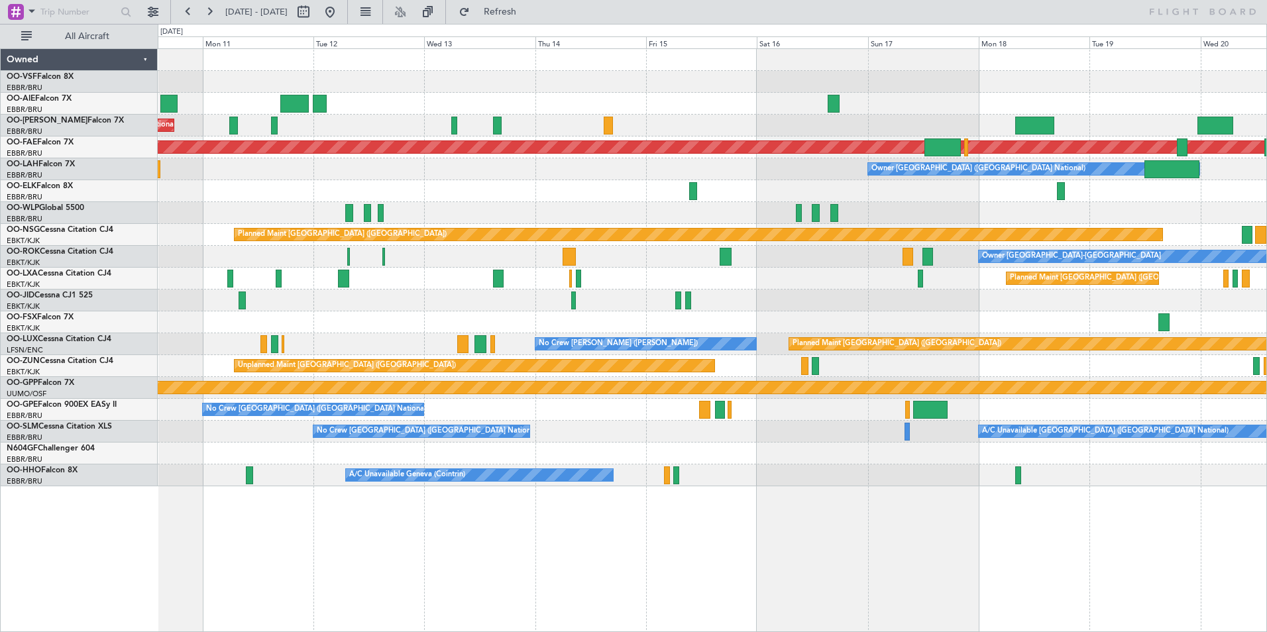
click at [575, 118] on div "Unplanned Maint [GEOGRAPHIC_DATA] ([GEOGRAPHIC_DATA] National)" at bounding box center [712, 126] width 1108 height 22
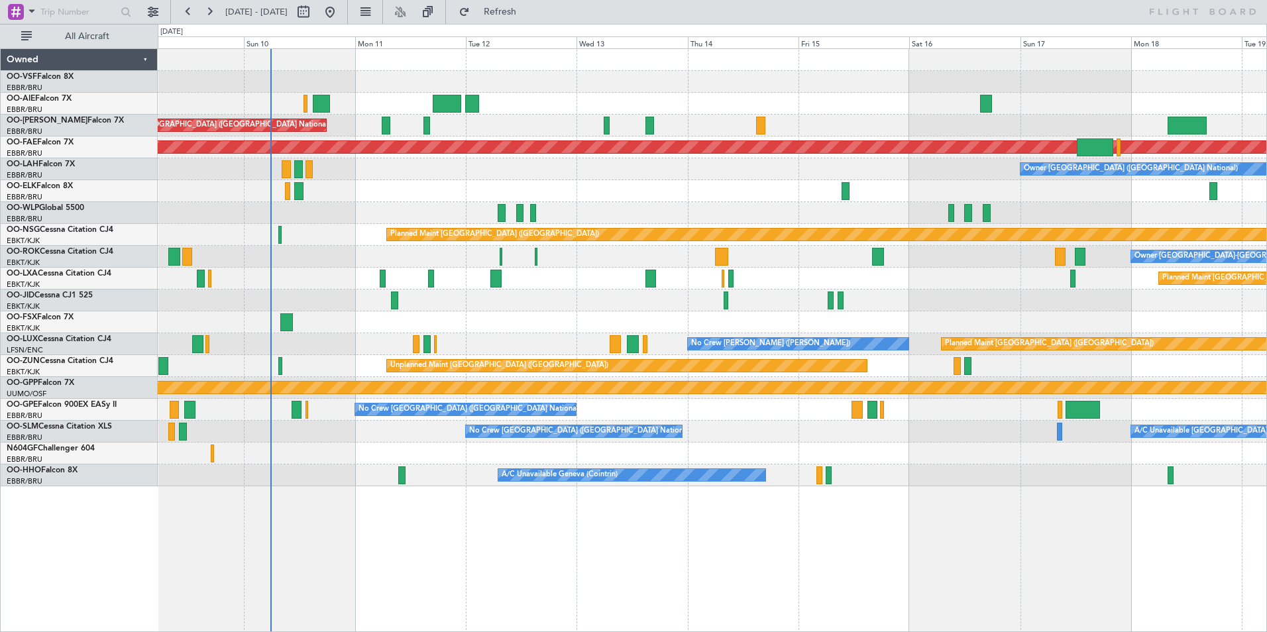
click at [456, 178] on div "Owner [GEOGRAPHIC_DATA] ([GEOGRAPHIC_DATA] National)" at bounding box center [712, 169] width 1108 height 22
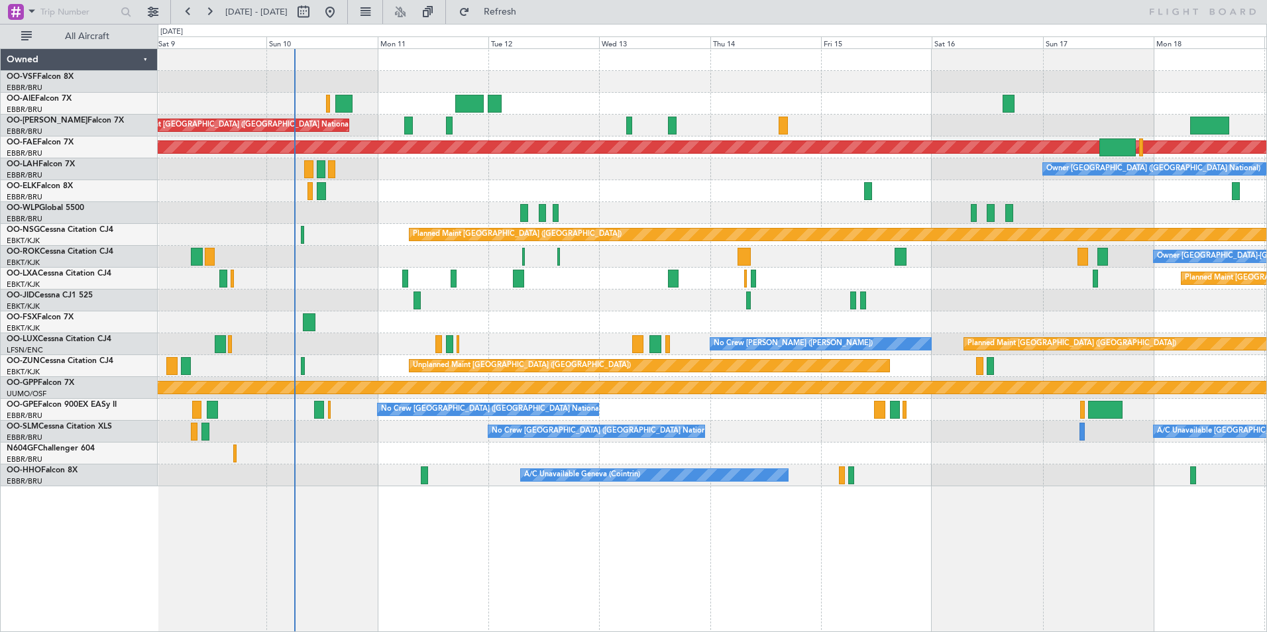
click at [1104, 242] on div "Unplanned Maint [GEOGRAPHIC_DATA] ([GEOGRAPHIC_DATA] National) Planned Maint [G…" at bounding box center [712, 267] width 1108 height 437
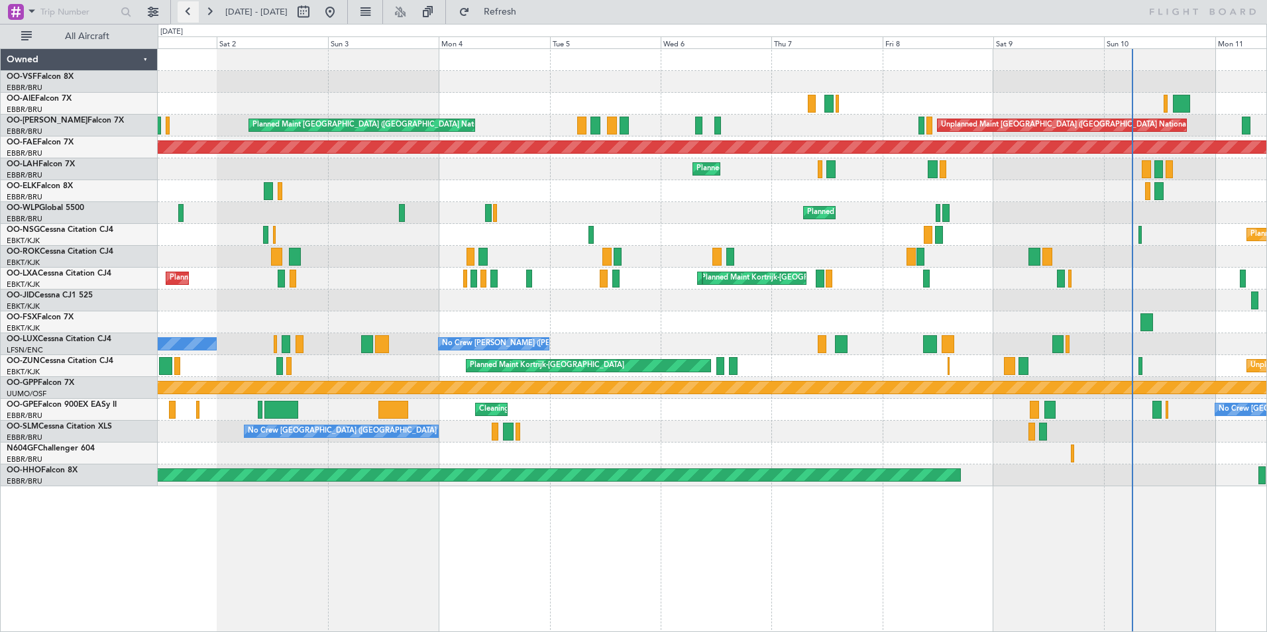
click at [190, 5] on button at bounding box center [188, 11] width 21 height 21
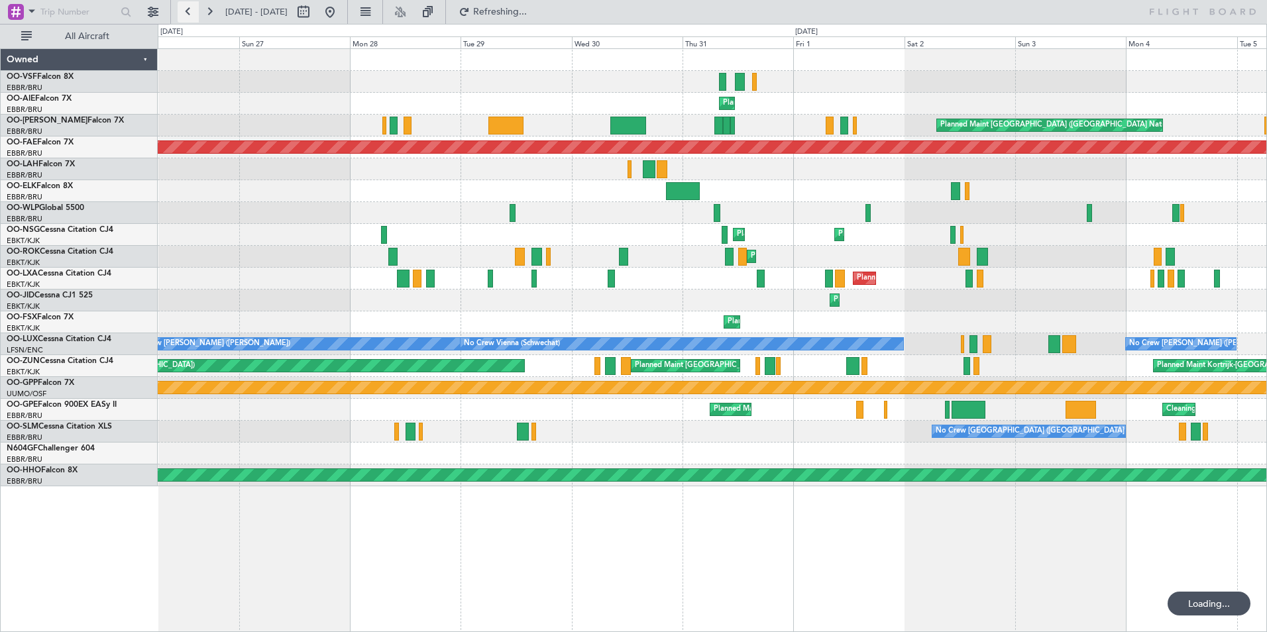
click at [190, 5] on button at bounding box center [188, 11] width 21 height 21
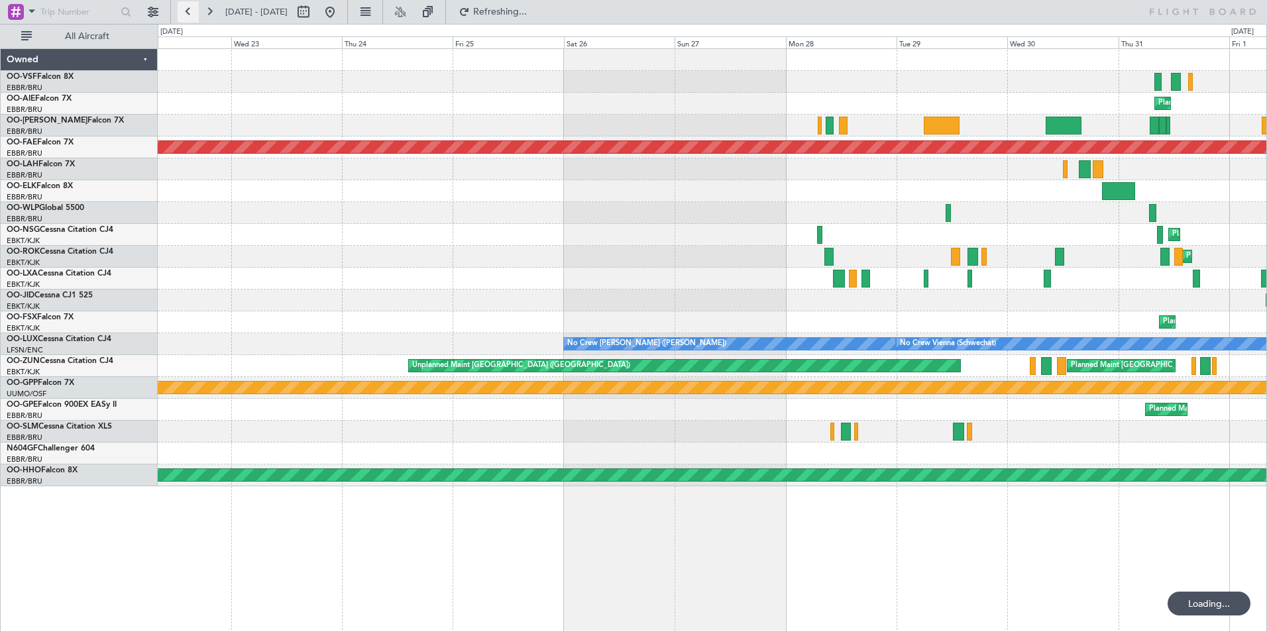
click at [190, 5] on button at bounding box center [188, 11] width 21 height 21
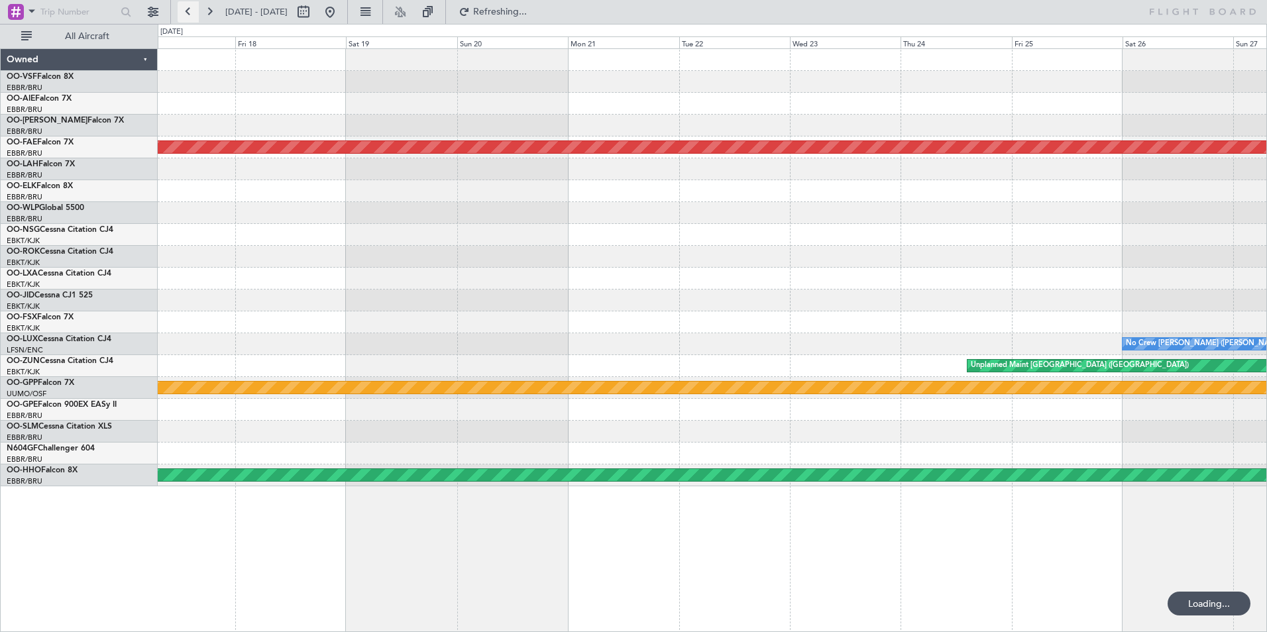
click at [190, 5] on button at bounding box center [188, 11] width 21 height 21
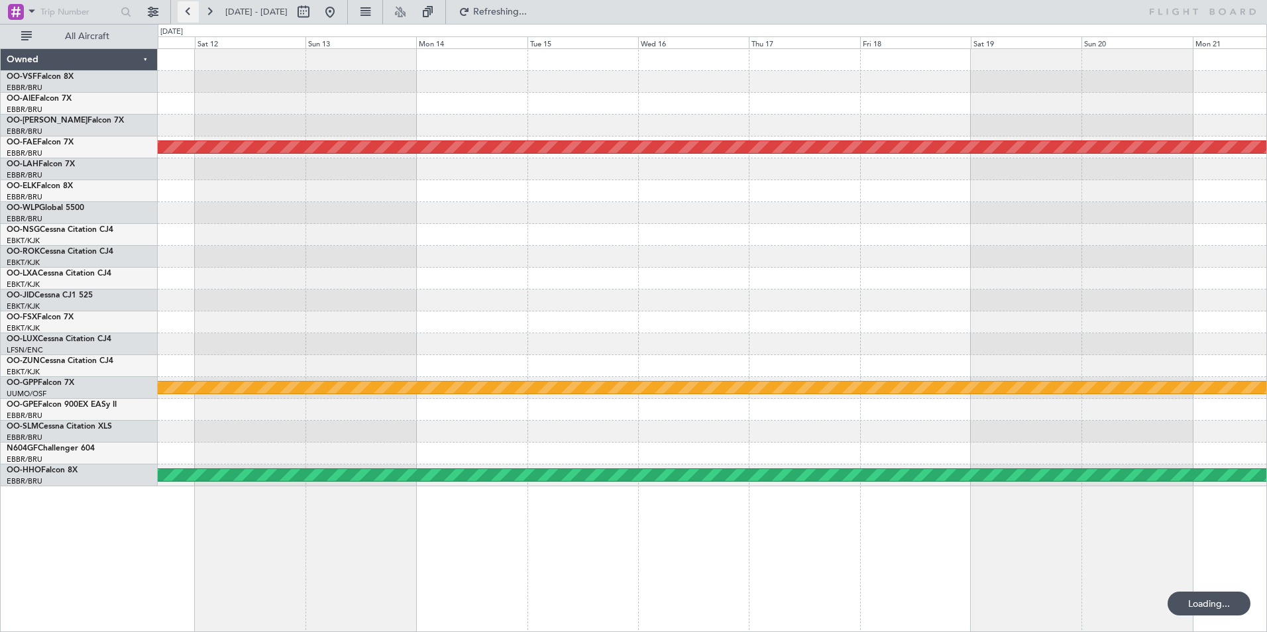
click at [190, 5] on button at bounding box center [188, 11] width 21 height 21
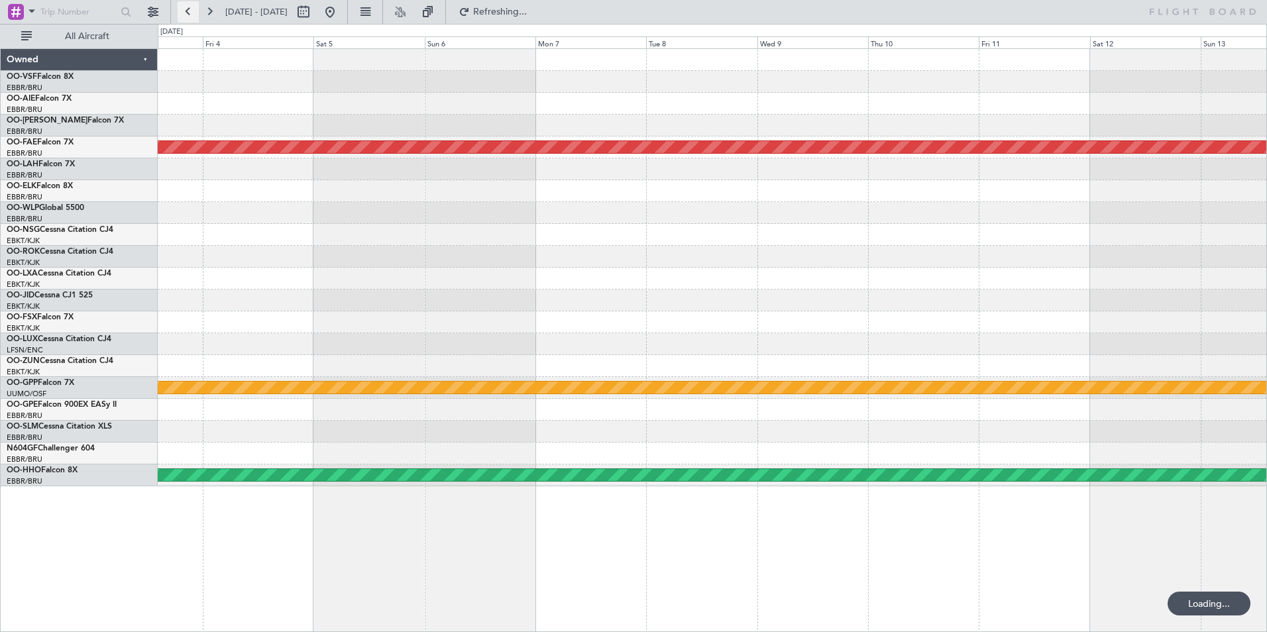
click at [190, 5] on button at bounding box center [188, 11] width 21 height 21
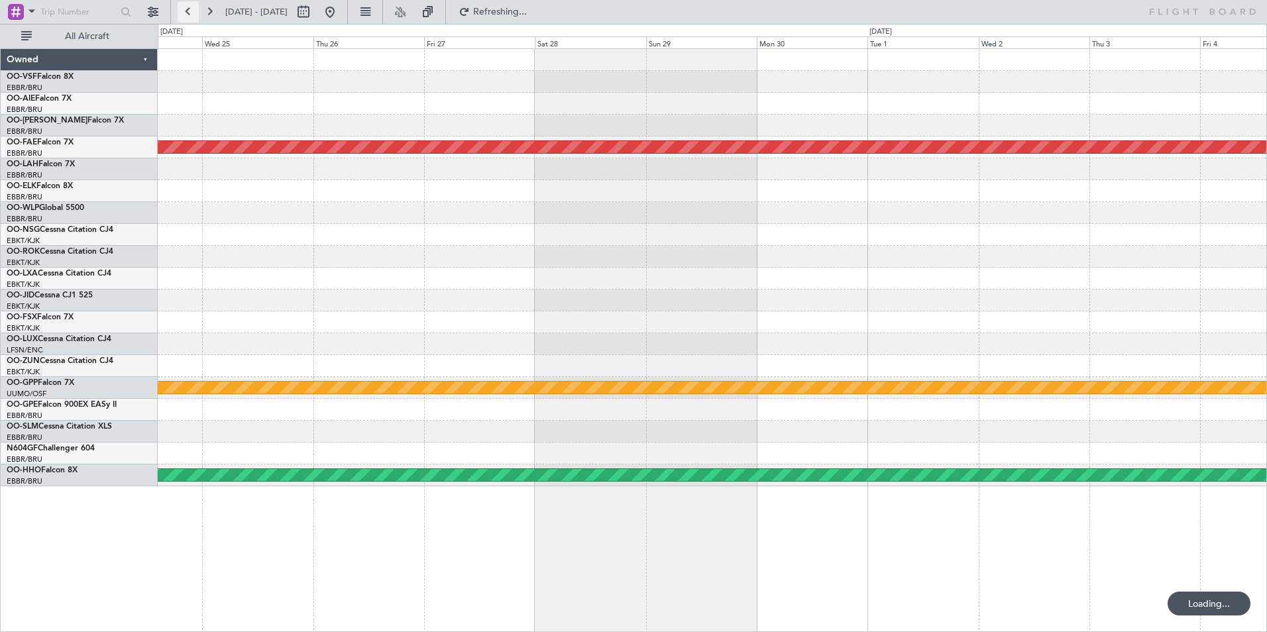
click at [190, 5] on button at bounding box center [188, 11] width 21 height 21
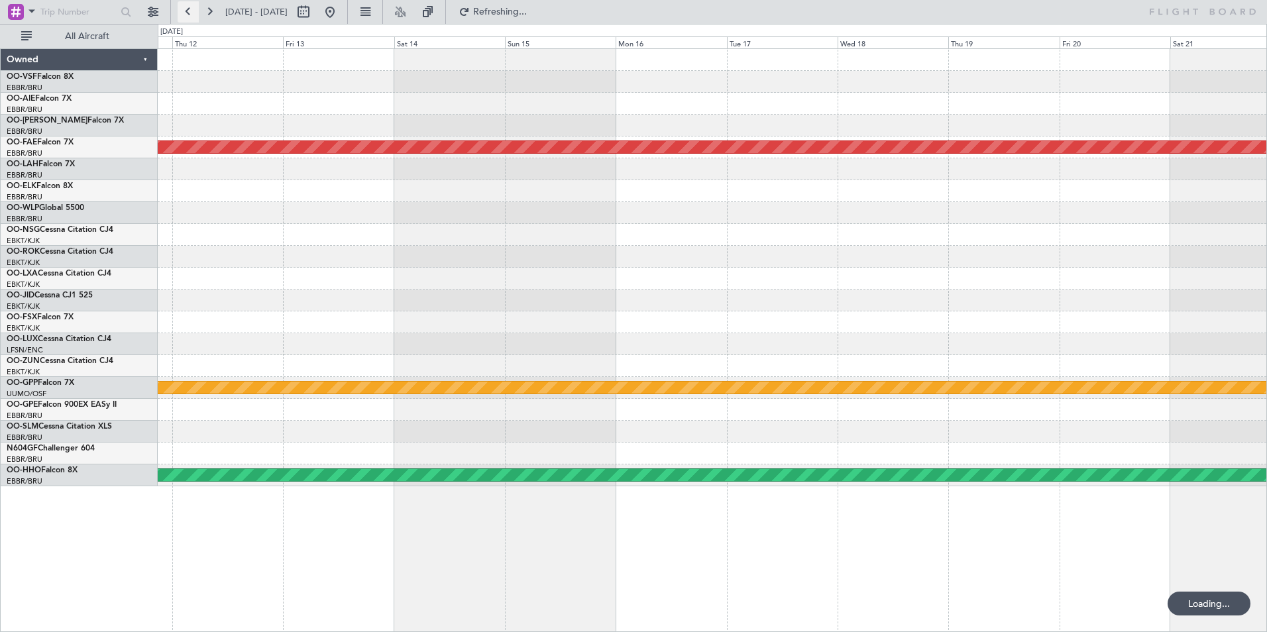
click at [190, 5] on button at bounding box center [188, 11] width 21 height 21
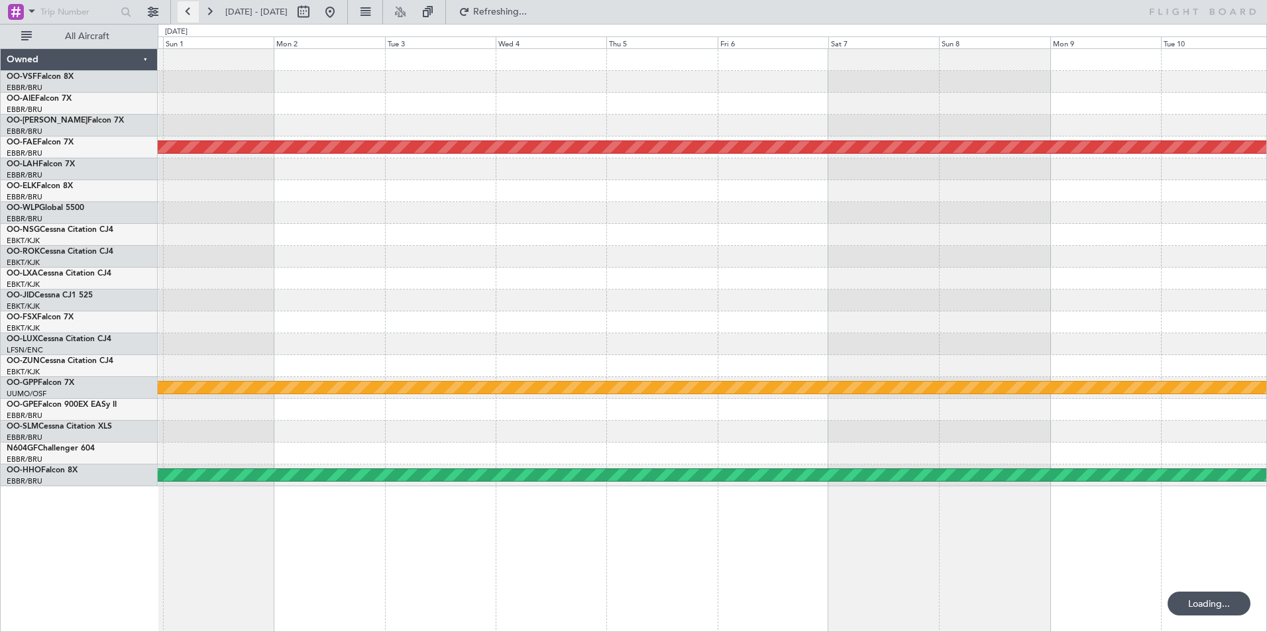
click at [190, 5] on button at bounding box center [188, 11] width 21 height 21
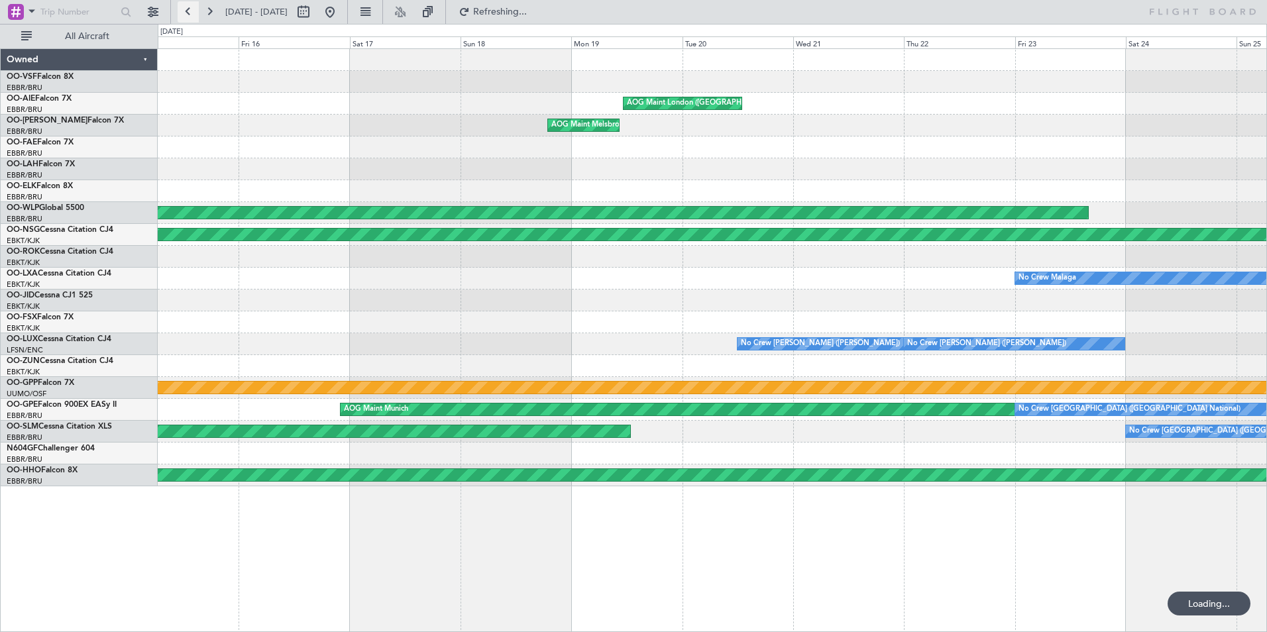
click at [190, 5] on button at bounding box center [188, 11] width 21 height 21
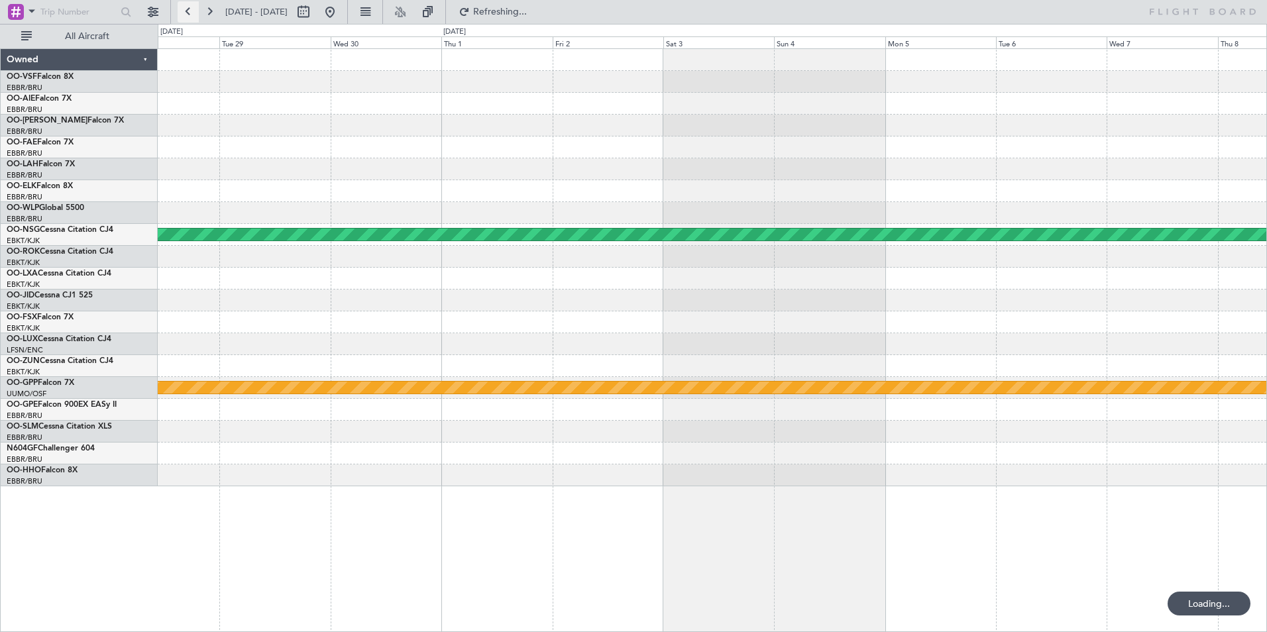
click at [190, 5] on button at bounding box center [188, 11] width 21 height 21
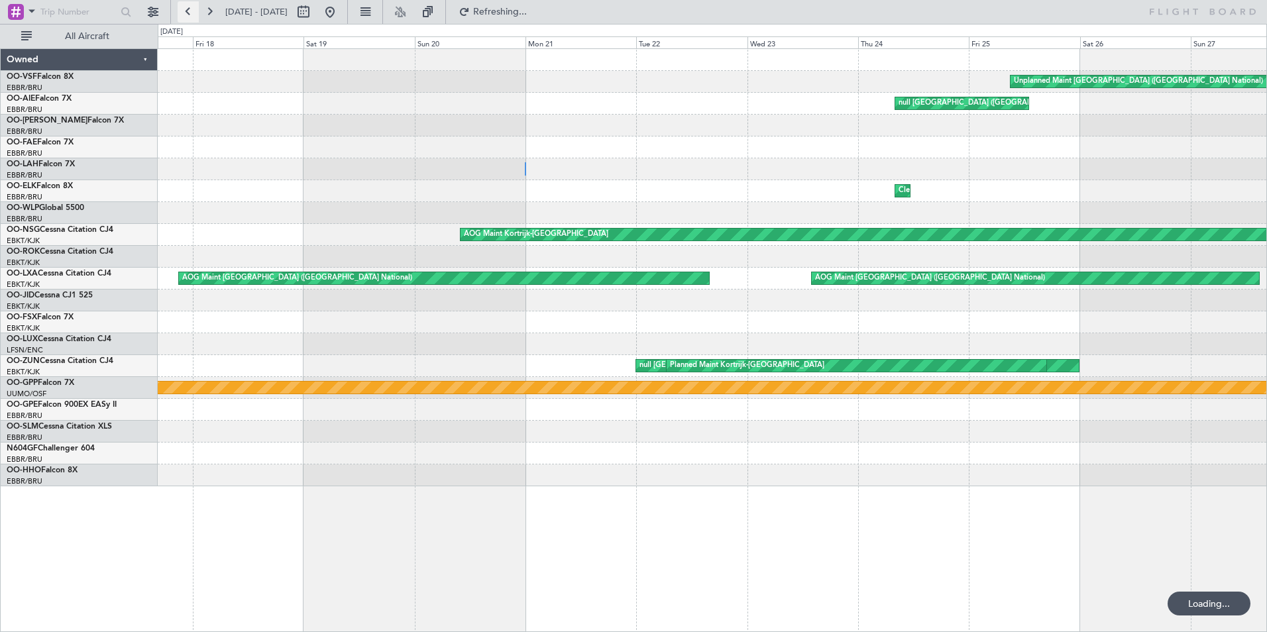
click at [190, 5] on button at bounding box center [188, 11] width 21 height 21
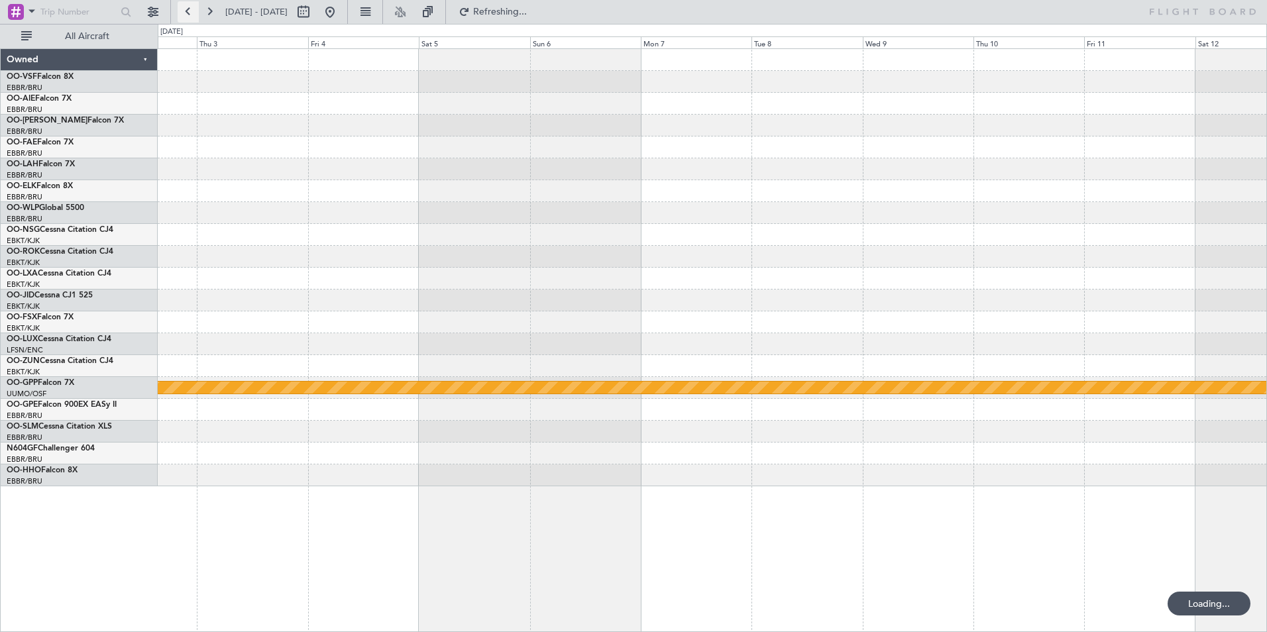
click at [190, 5] on button at bounding box center [188, 11] width 21 height 21
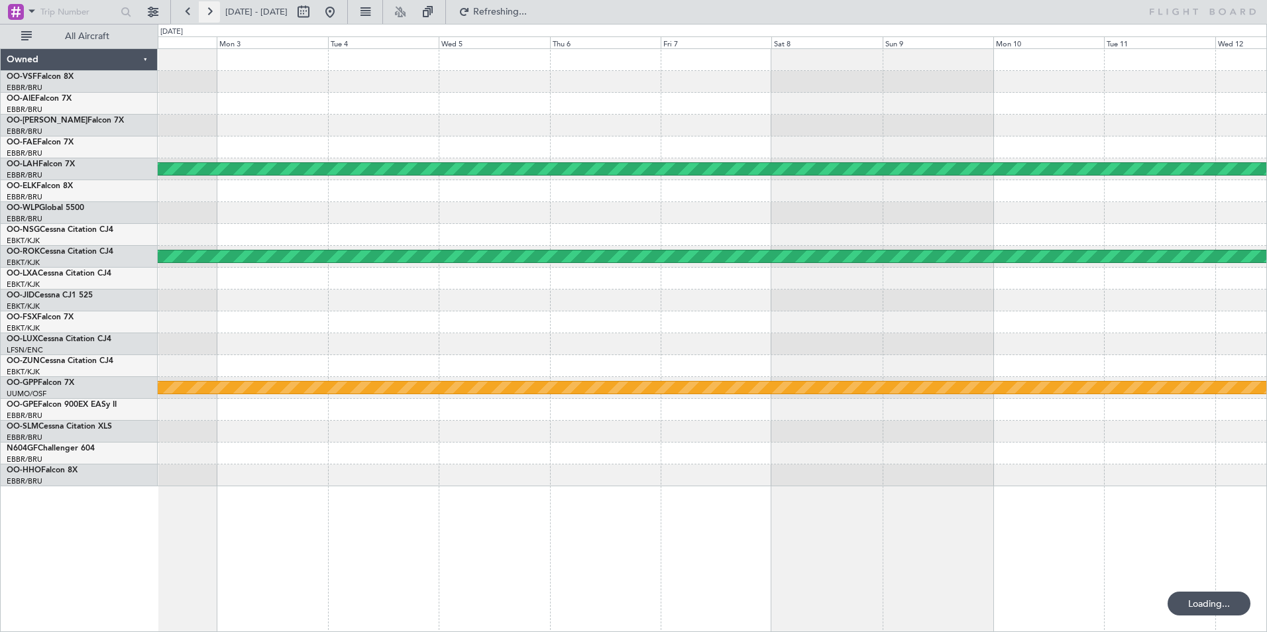
click at [213, 11] on button at bounding box center [209, 11] width 21 height 21
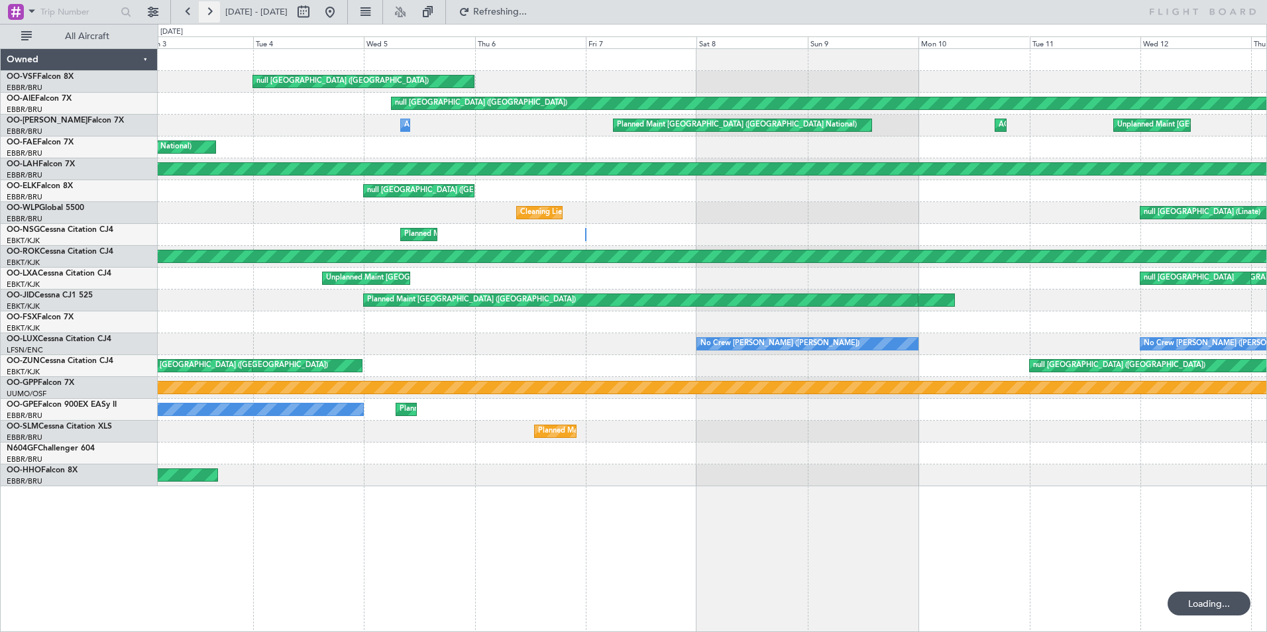
click at [213, 11] on button at bounding box center [209, 11] width 21 height 21
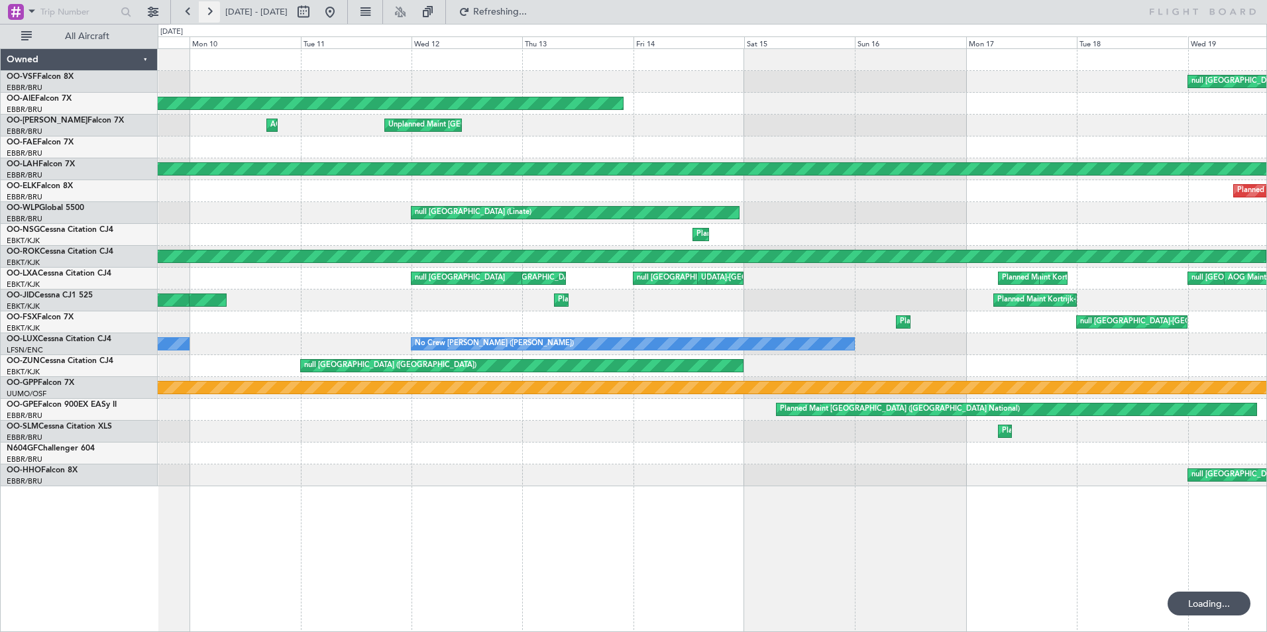
click at [213, 11] on button at bounding box center [209, 11] width 21 height 21
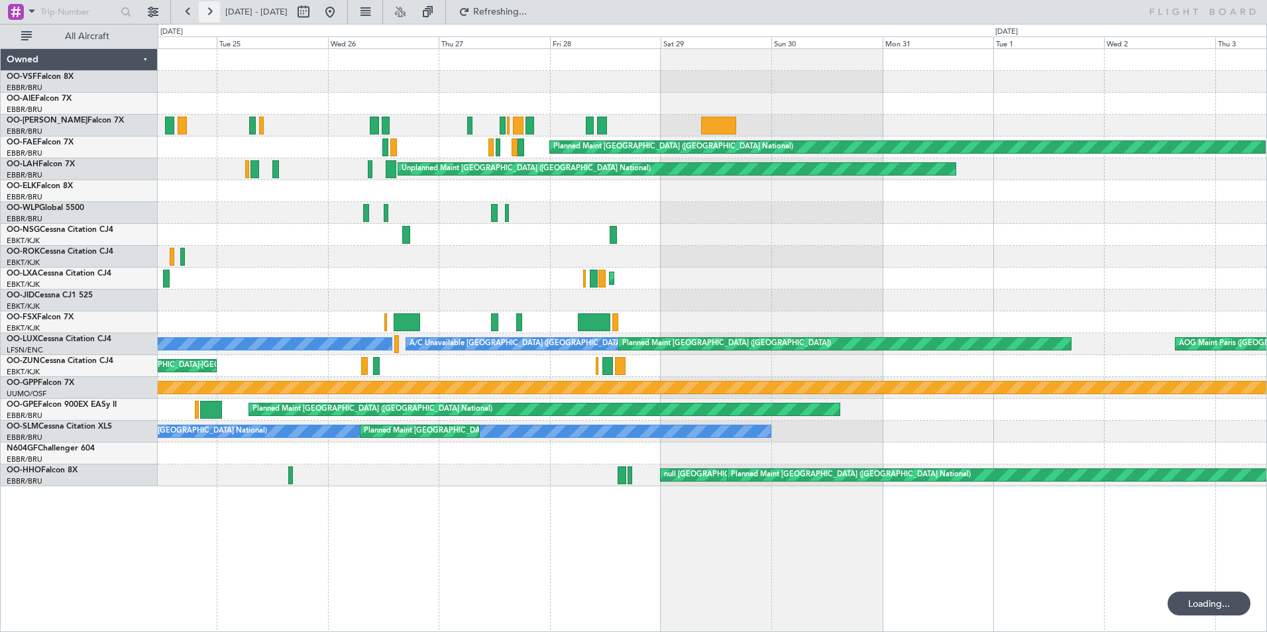
click at [209, 11] on button at bounding box center [209, 11] width 21 height 21
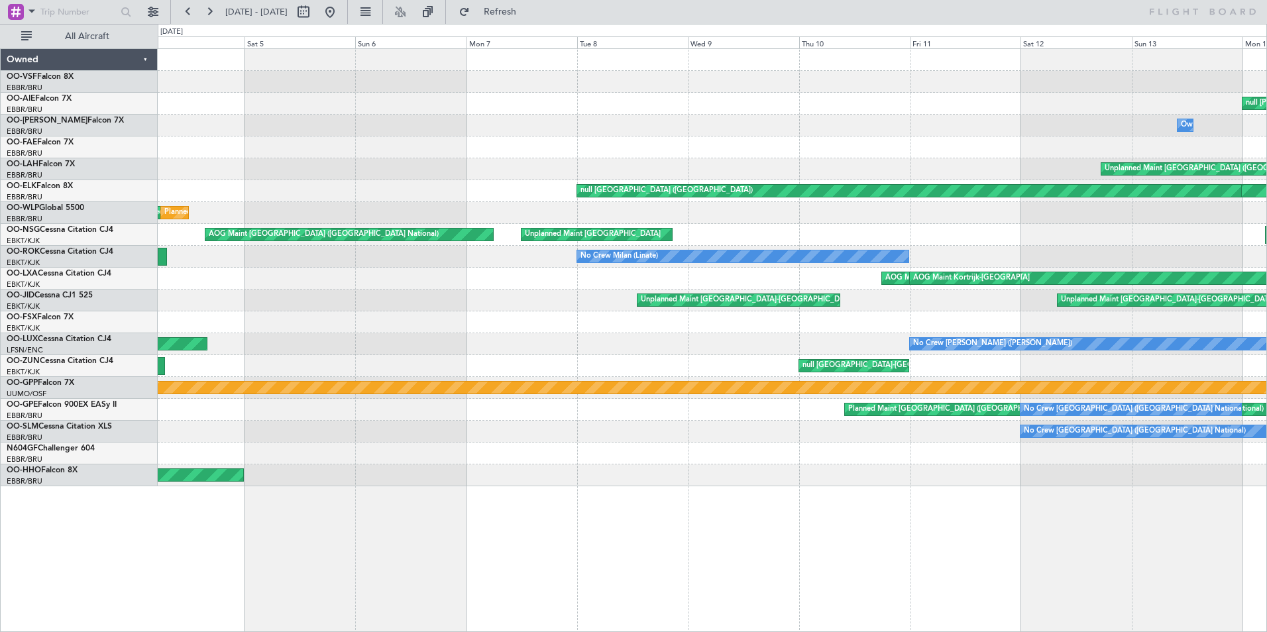
click at [773, 85] on div "null [GEOGRAPHIC_DATA]-[GEOGRAPHIC_DATA]" at bounding box center [712, 82] width 1108 height 22
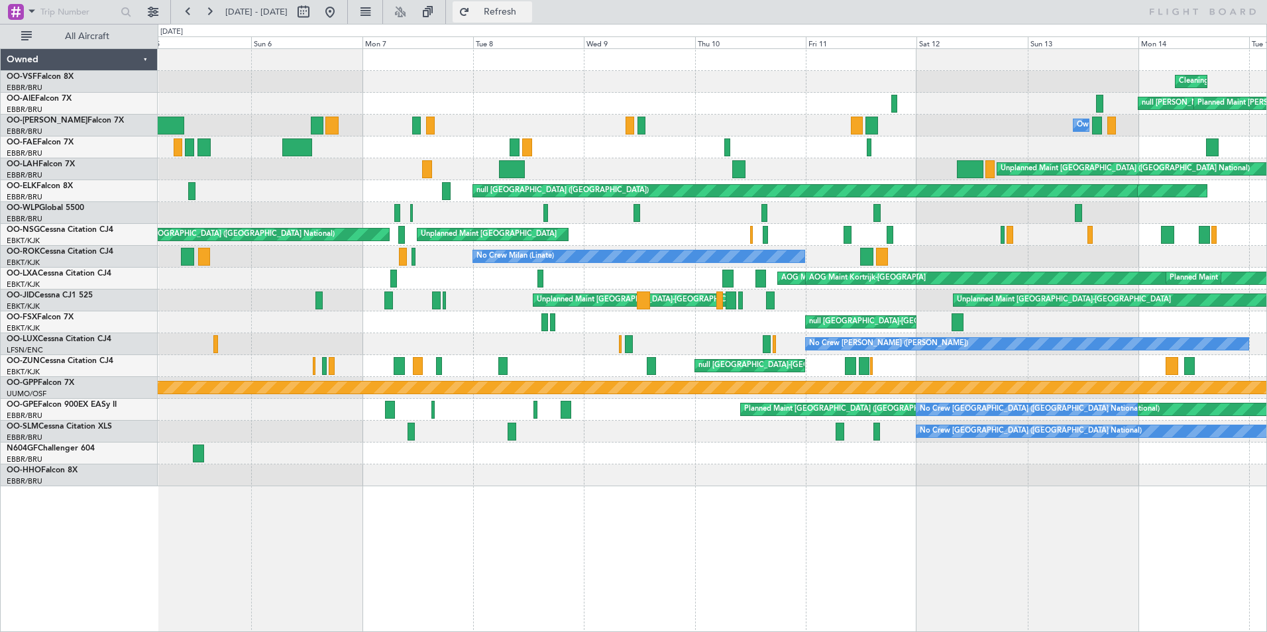
click at [515, 5] on button "Refresh" at bounding box center [491, 11] width 79 height 21
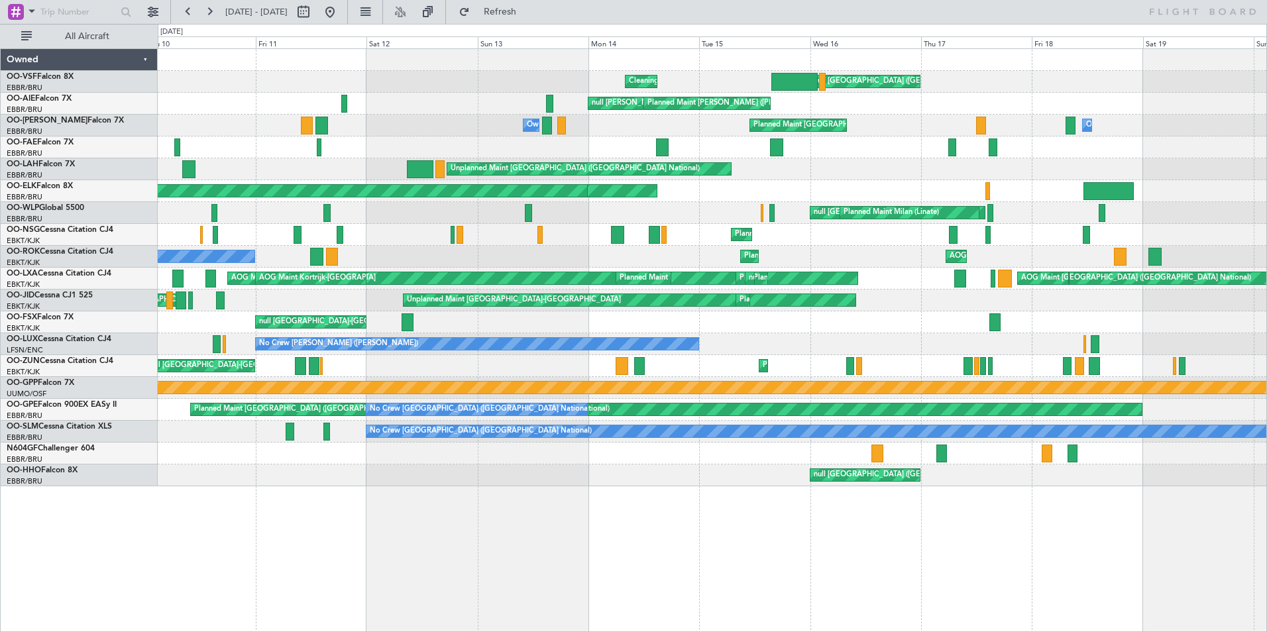
click at [268, 109] on div "null [PERSON_NAME] ([PERSON_NAME]) Planned Maint Stuart ([PERSON_NAME])" at bounding box center [712, 104] width 1108 height 22
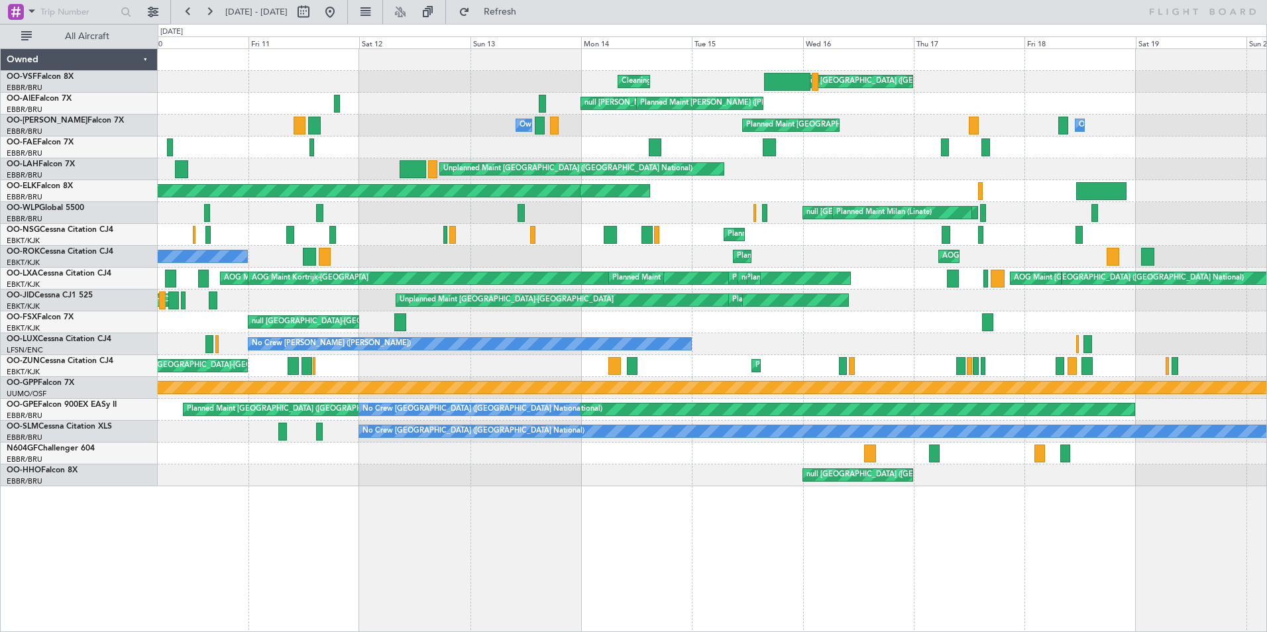
click at [437, 171] on div "Unplanned Maint [GEOGRAPHIC_DATA] ([GEOGRAPHIC_DATA] National) Owner [GEOGRAPHI…" at bounding box center [712, 169] width 1108 height 22
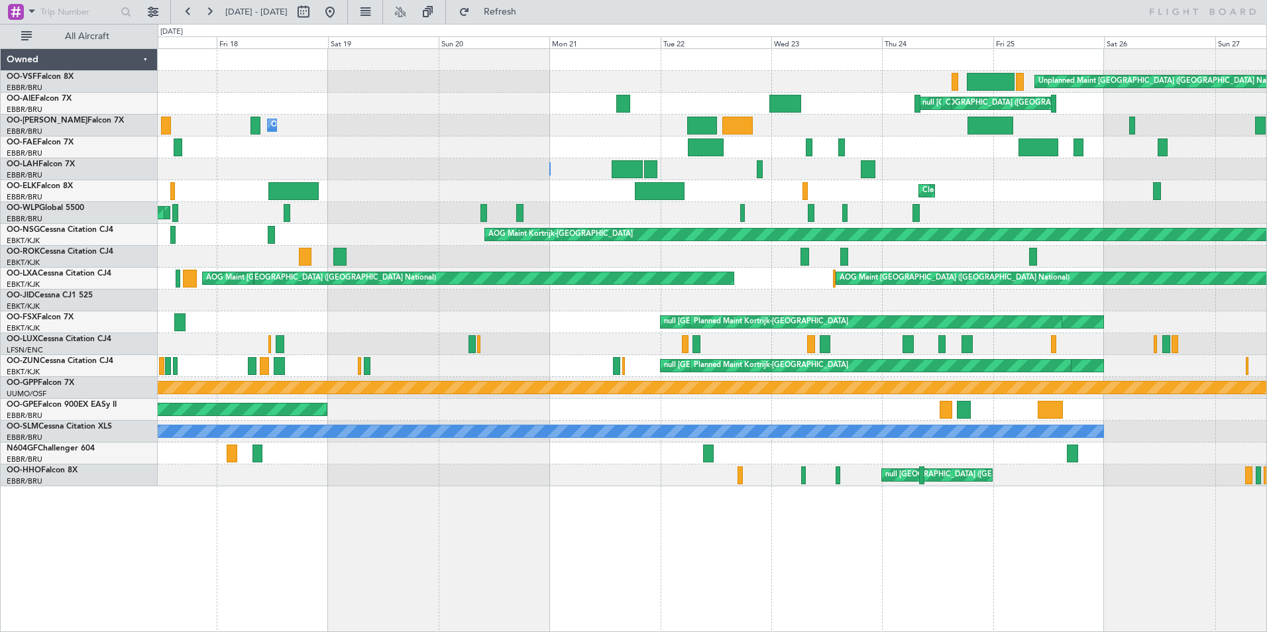
click at [346, 168] on div "Unplanned Maint [GEOGRAPHIC_DATA] ([GEOGRAPHIC_DATA] National) null [GEOGRAPHIC…" at bounding box center [633, 328] width 1267 height 608
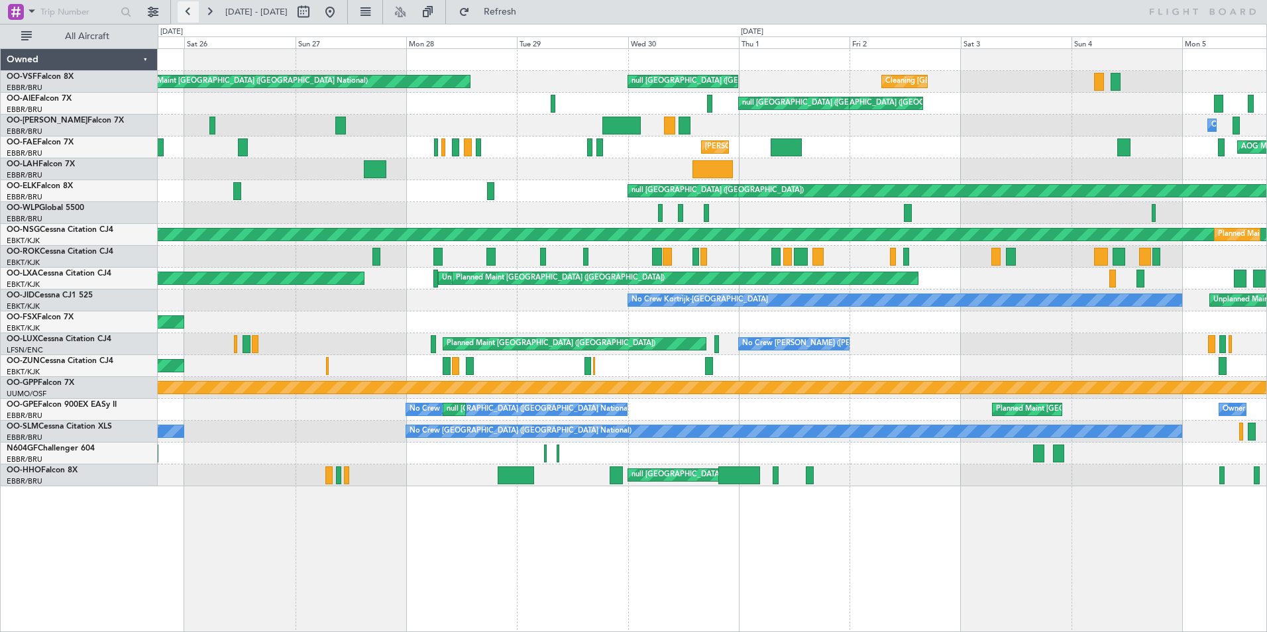
click at [190, 17] on button at bounding box center [188, 11] width 21 height 21
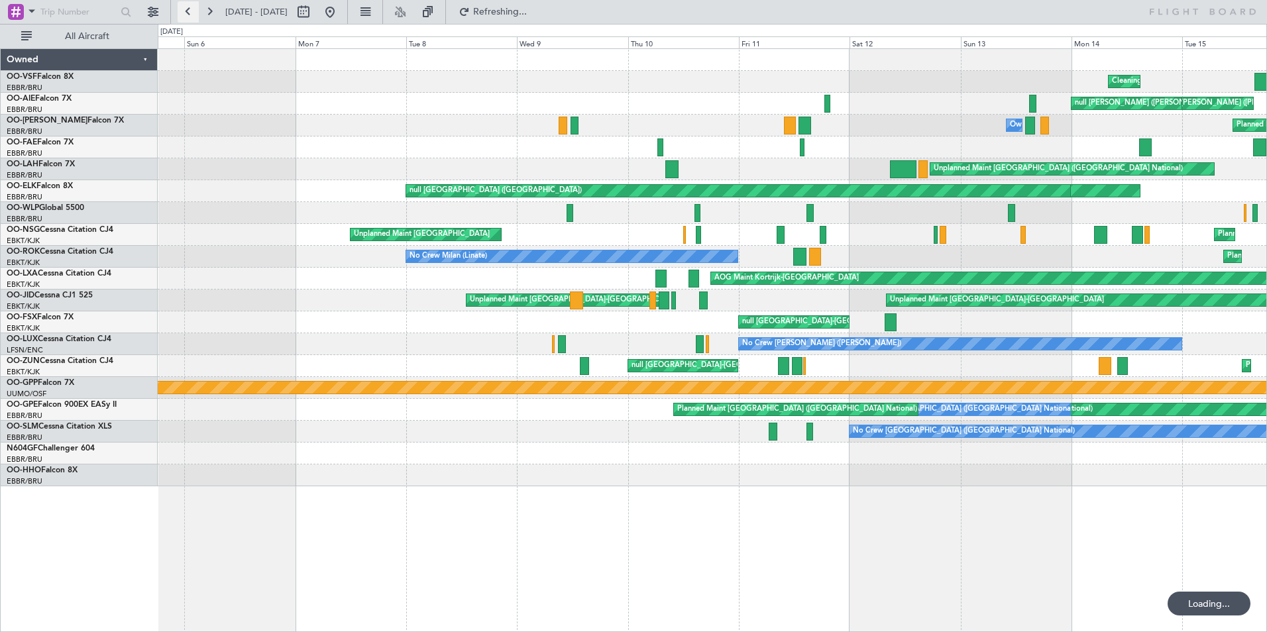
click at [190, 17] on button at bounding box center [188, 11] width 21 height 21
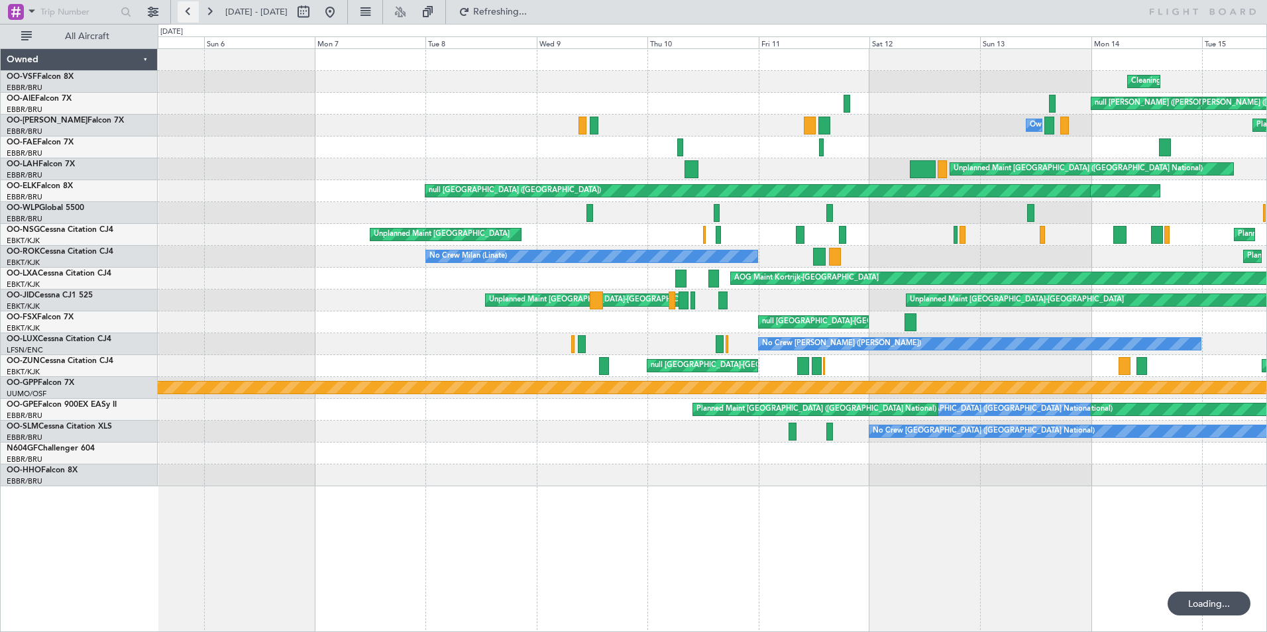
click at [190, 17] on button at bounding box center [188, 11] width 21 height 21
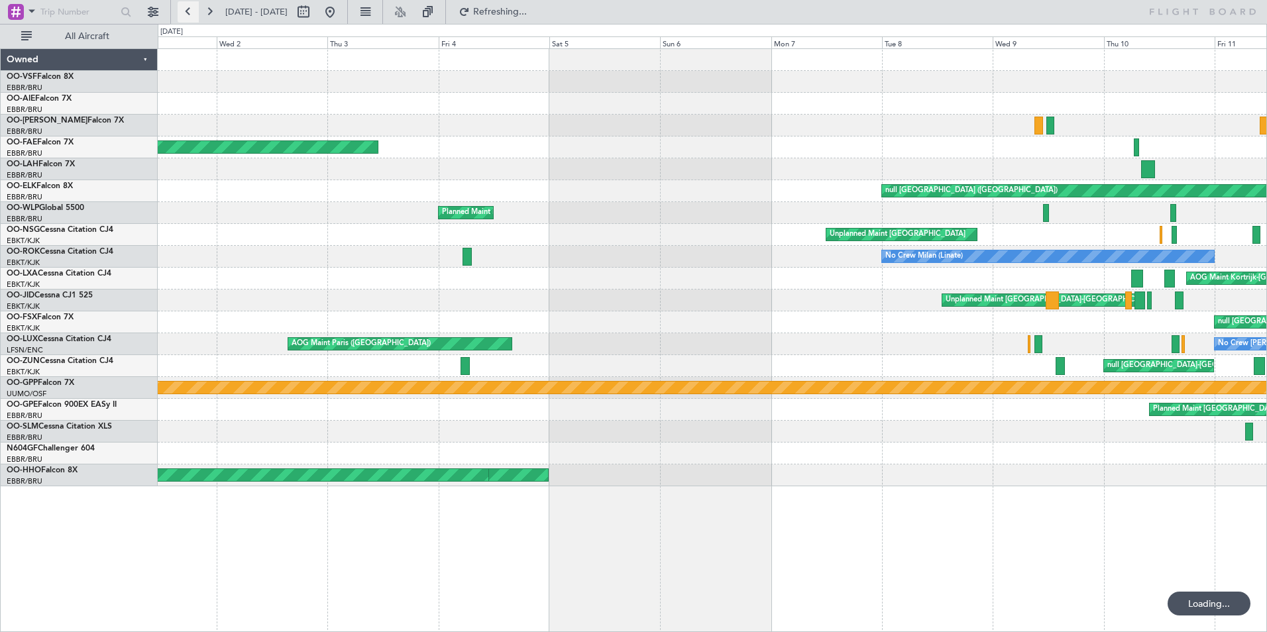
click at [190, 17] on button at bounding box center [188, 11] width 21 height 21
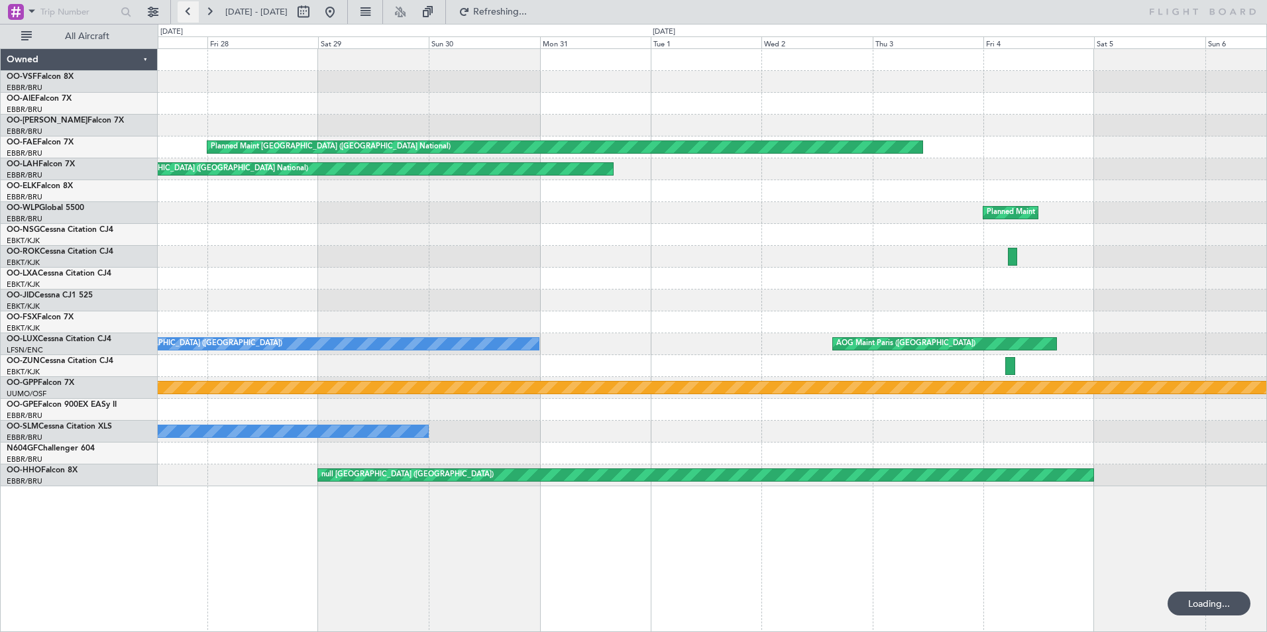
click at [190, 17] on button at bounding box center [188, 11] width 21 height 21
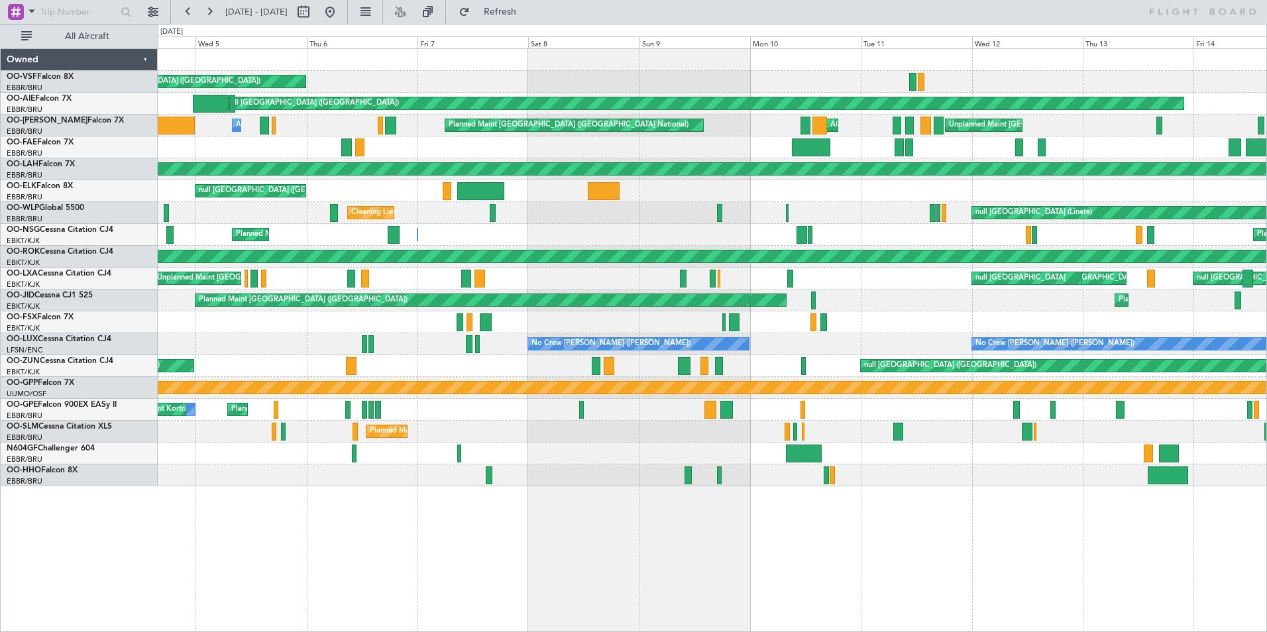
click at [421, 281] on div "Unplanned Maint [GEOGRAPHIC_DATA]-[GEOGRAPHIC_DATA] AOG Maint [GEOGRAPHIC_DATA]…" at bounding box center [712, 279] width 1108 height 22
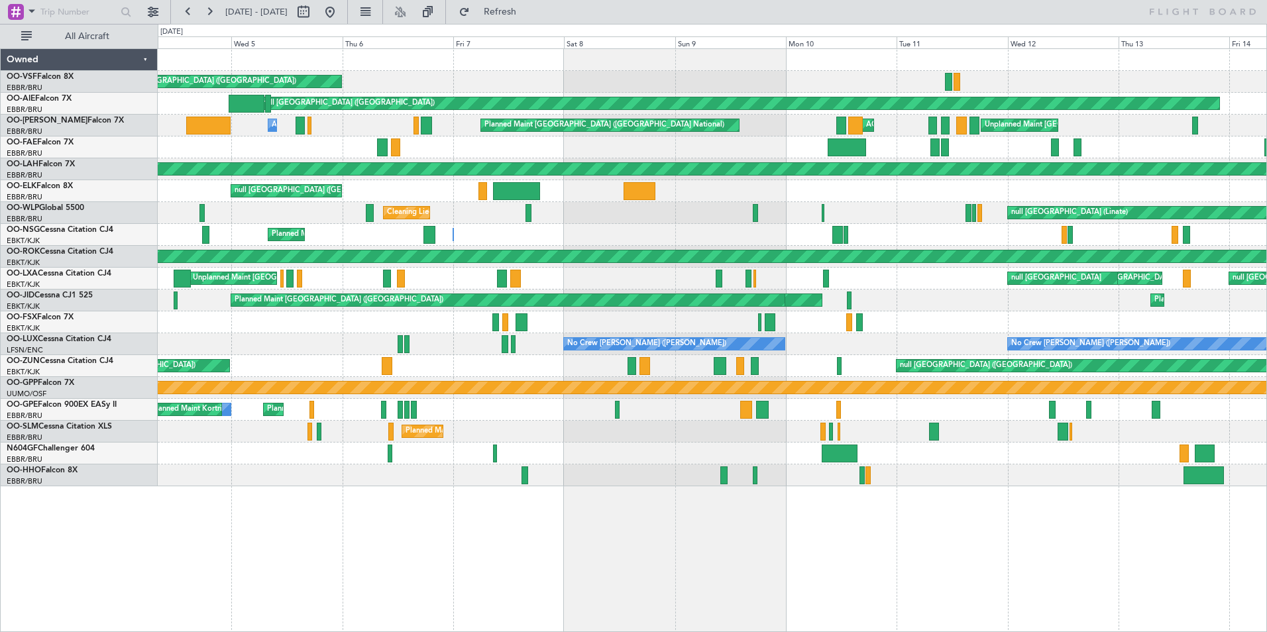
click at [380, 193] on div "null [GEOGRAPHIC_DATA] ([GEOGRAPHIC_DATA])" at bounding box center [712, 191] width 1108 height 22
